Goal: Information Seeking & Learning: Learn about a topic

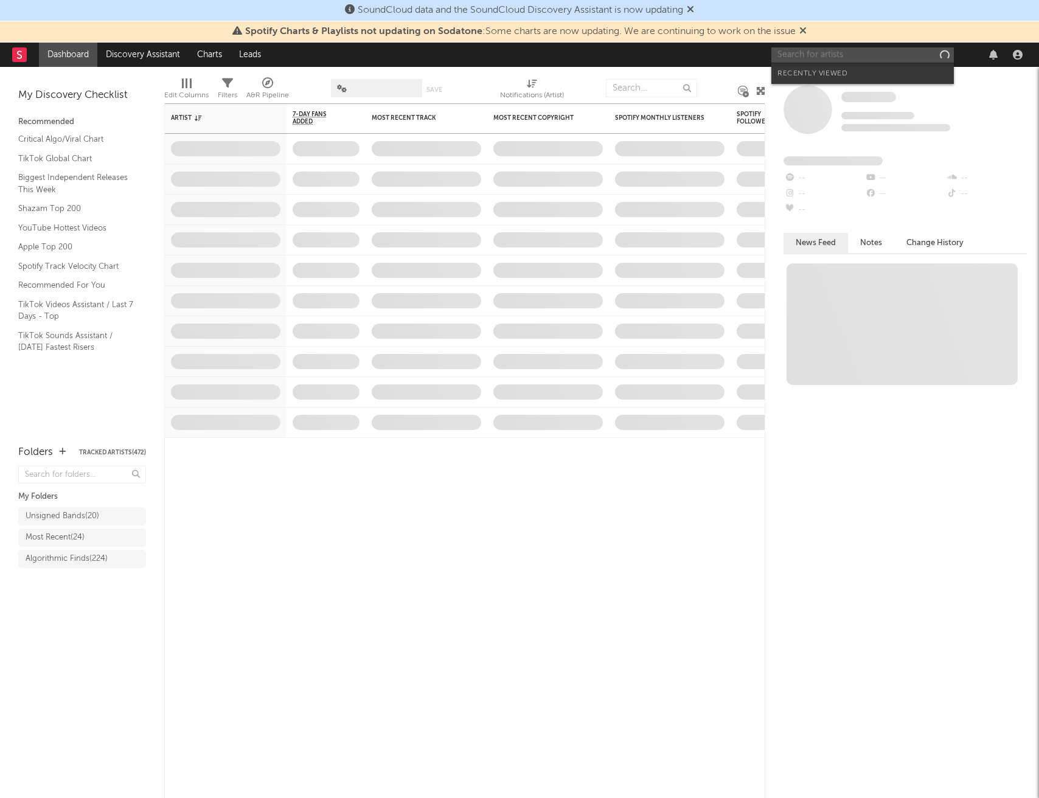
click at [826, 56] on input "text" at bounding box center [863, 54] width 183 height 15
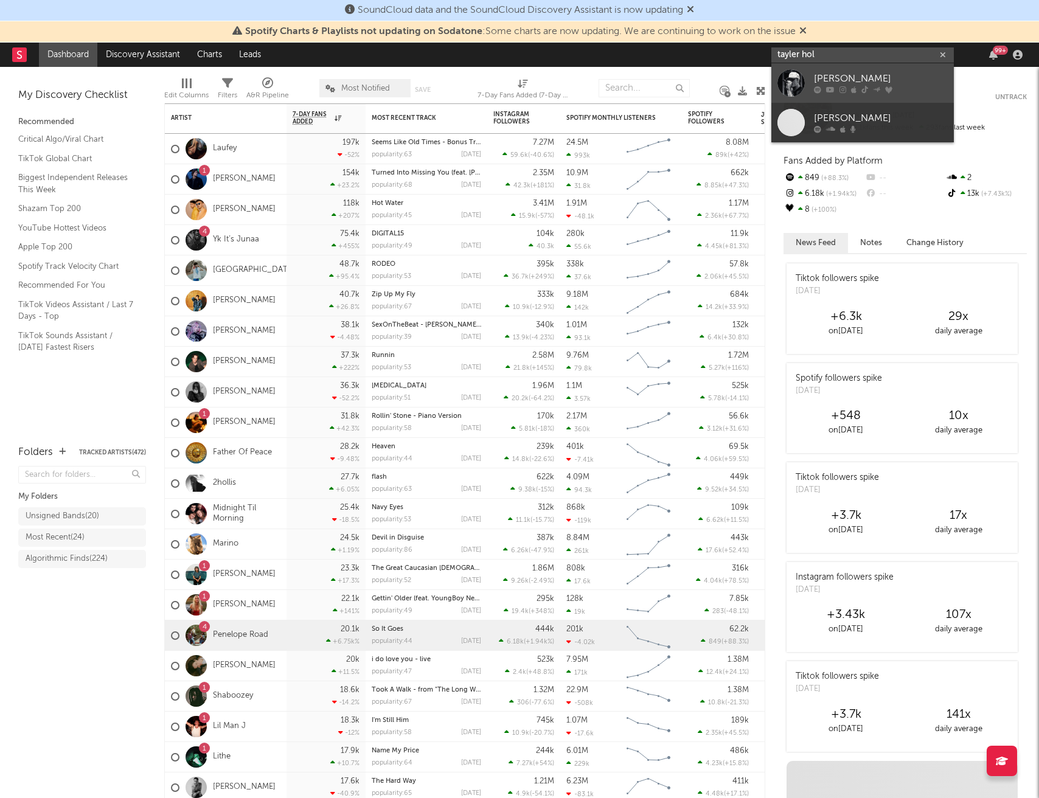
type input "tayler hol"
click at [857, 76] on div "[PERSON_NAME]" at bounding box center [881, 79] width 134 height 15
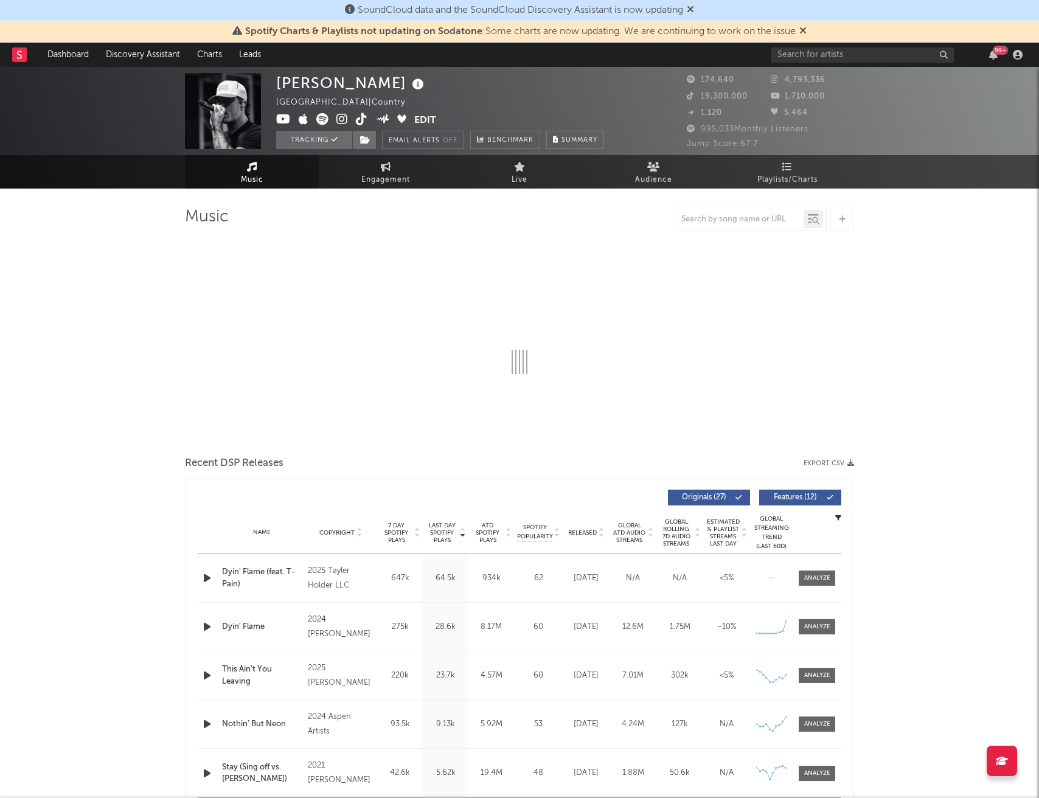
select select "6m"
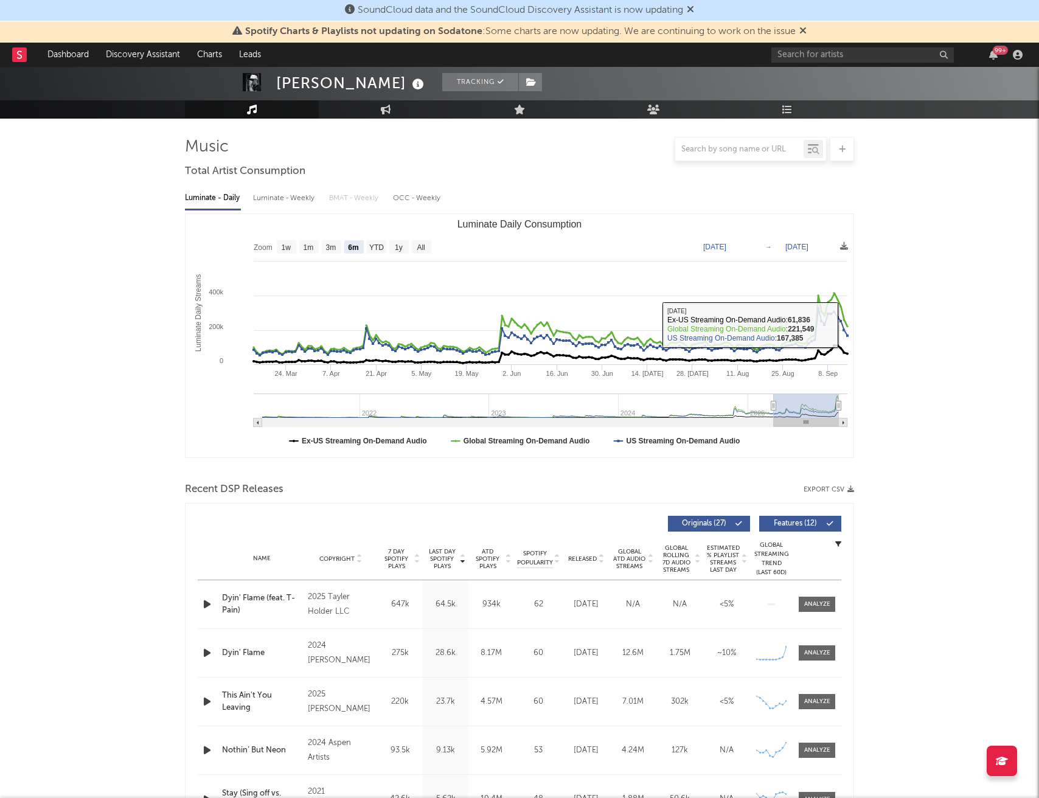
scroll to position [169, 0]
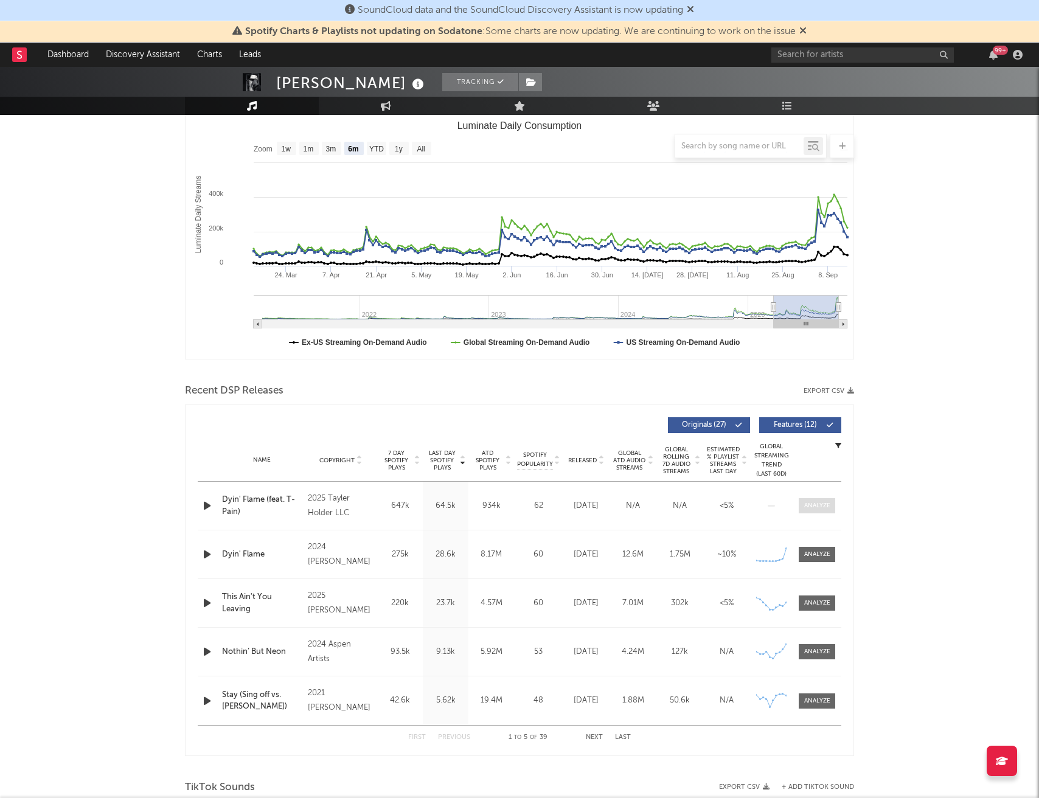
click at [818, 506] on div at bounding box center [817, 505] width 26 height 9
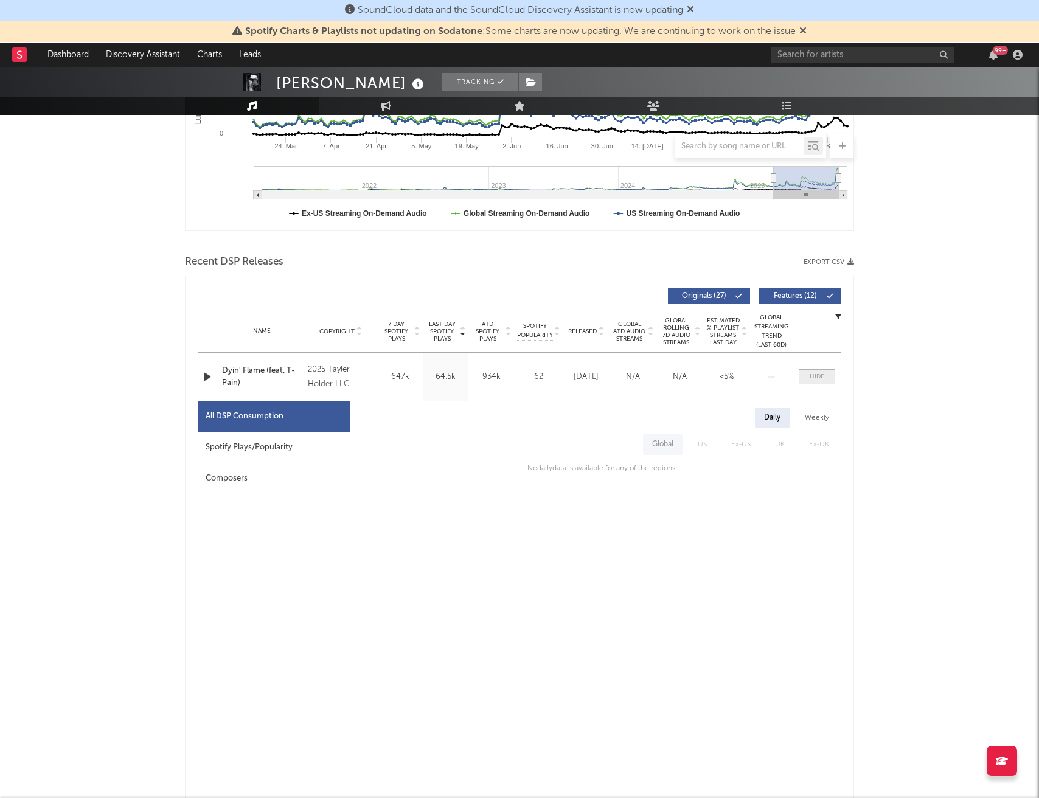
scroll to position [310, 0]
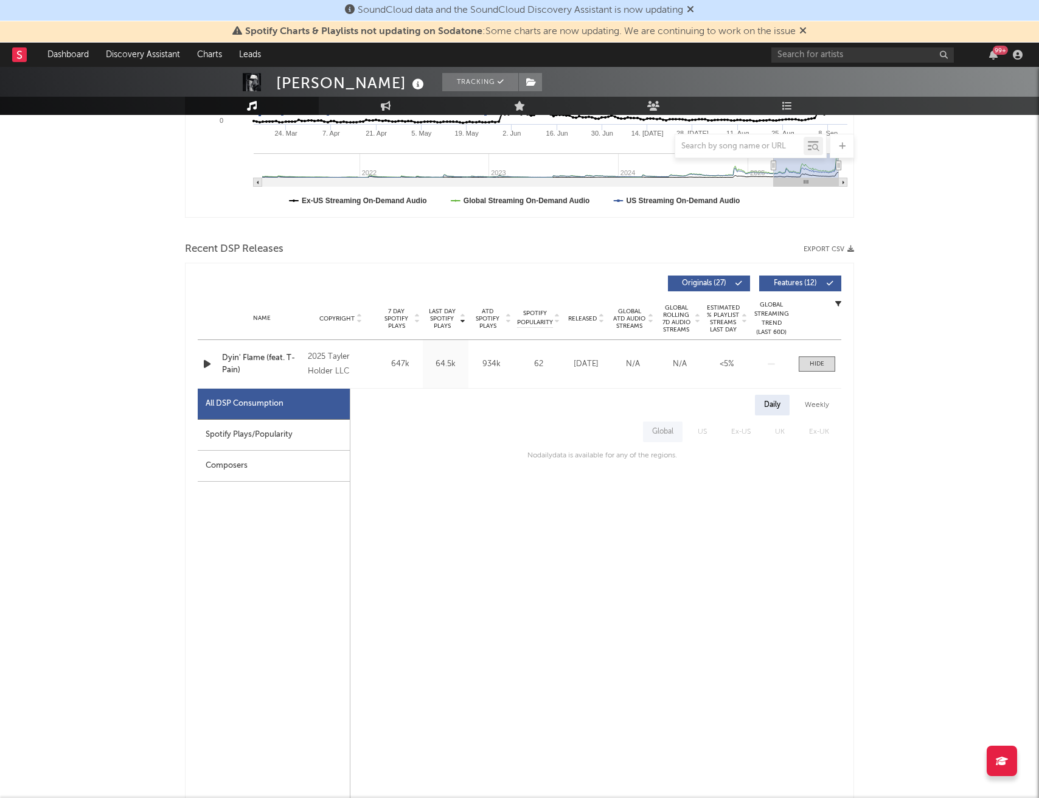
click at [260, 434] on div "Spotify Plays/Popularity" at bounding box center [274, 435] width 152 height 31
select select "1w"
